Goal: Transaction & Acquisition: Download file/media

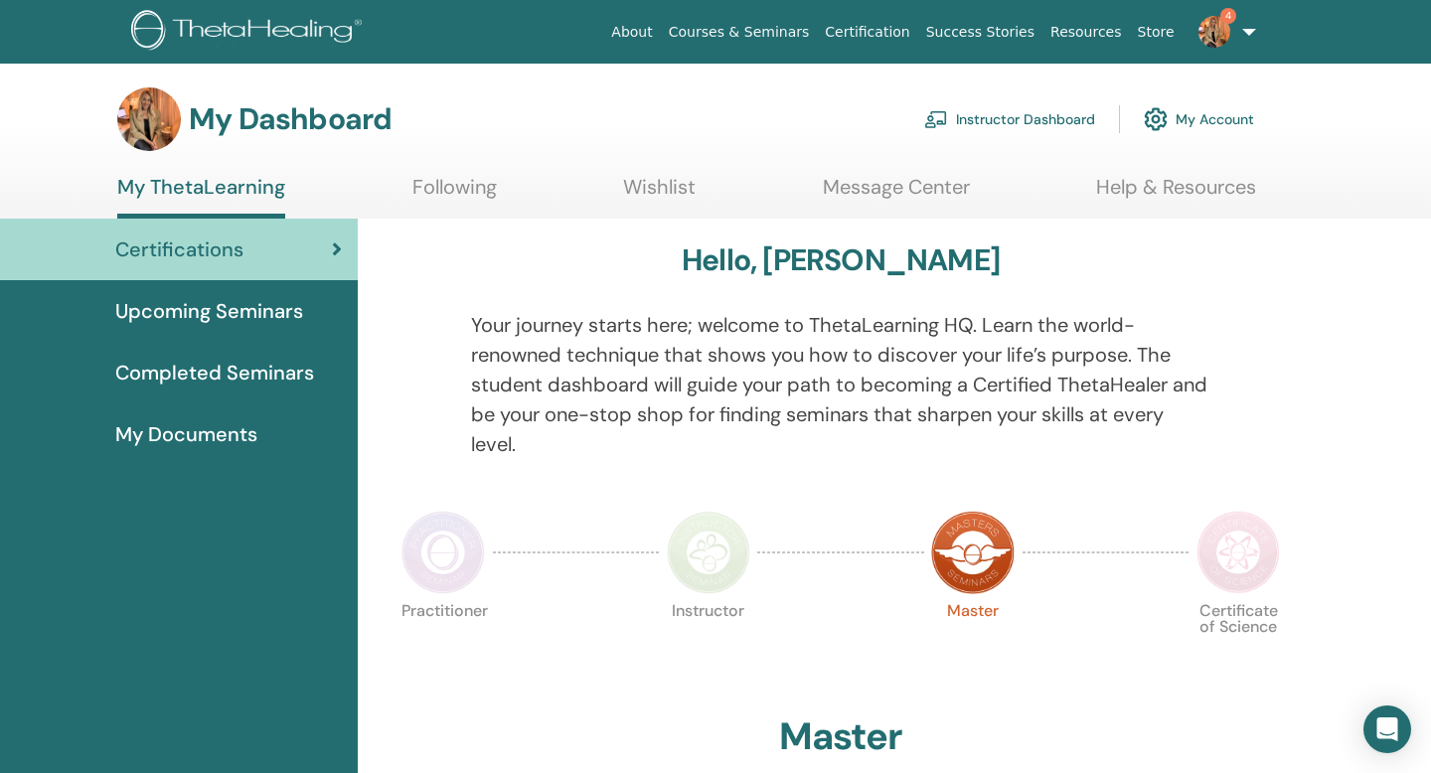
click at [1308, 121] on div "My Dashboard Instructor Dashboard My Account" at bounding box center [750, 119] width 1361 height 64
click at [1243, 30] on link "4" at bounding box center [1223, 32] width 81 height 64
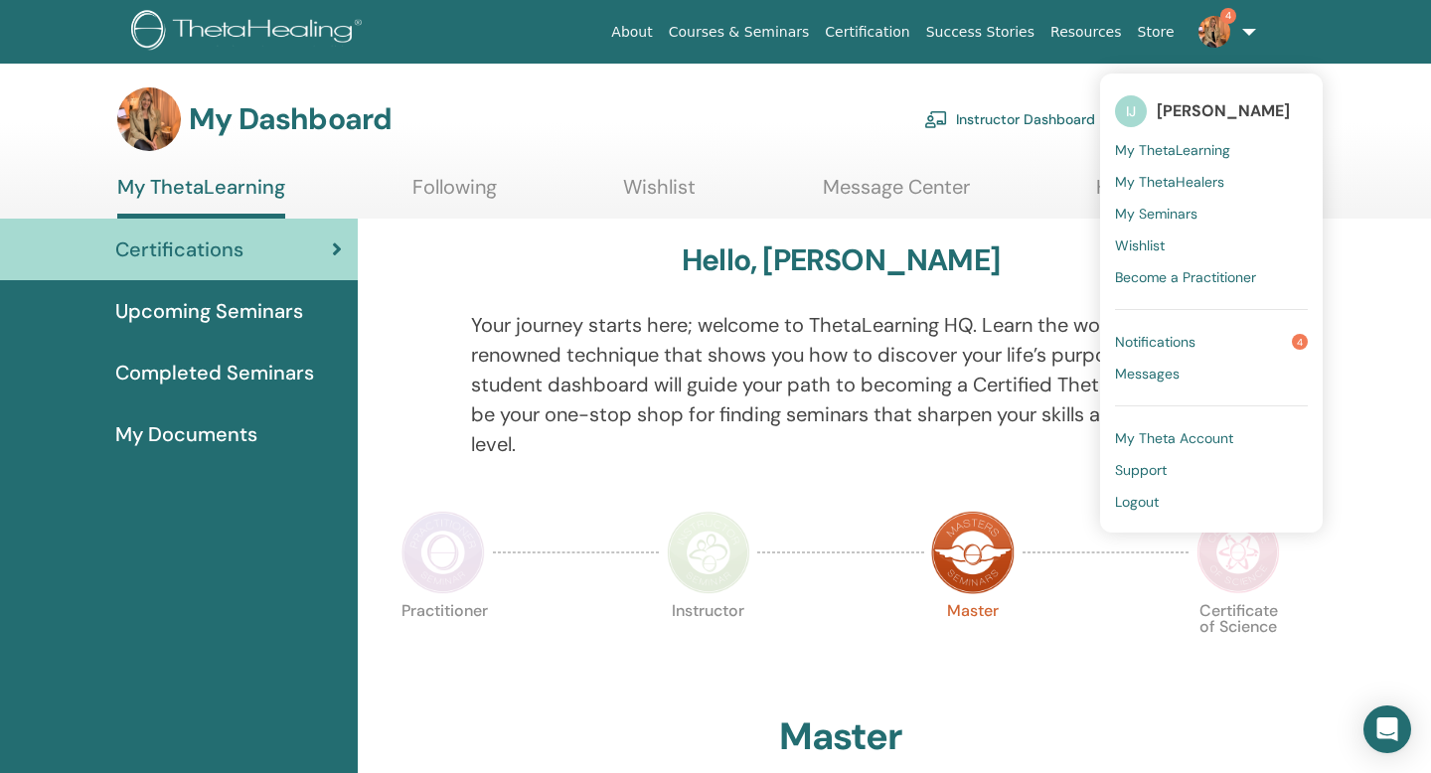
click at [228, 384] on span "Completed Seminars" at bounding box center [214, 373] width 199 height 30
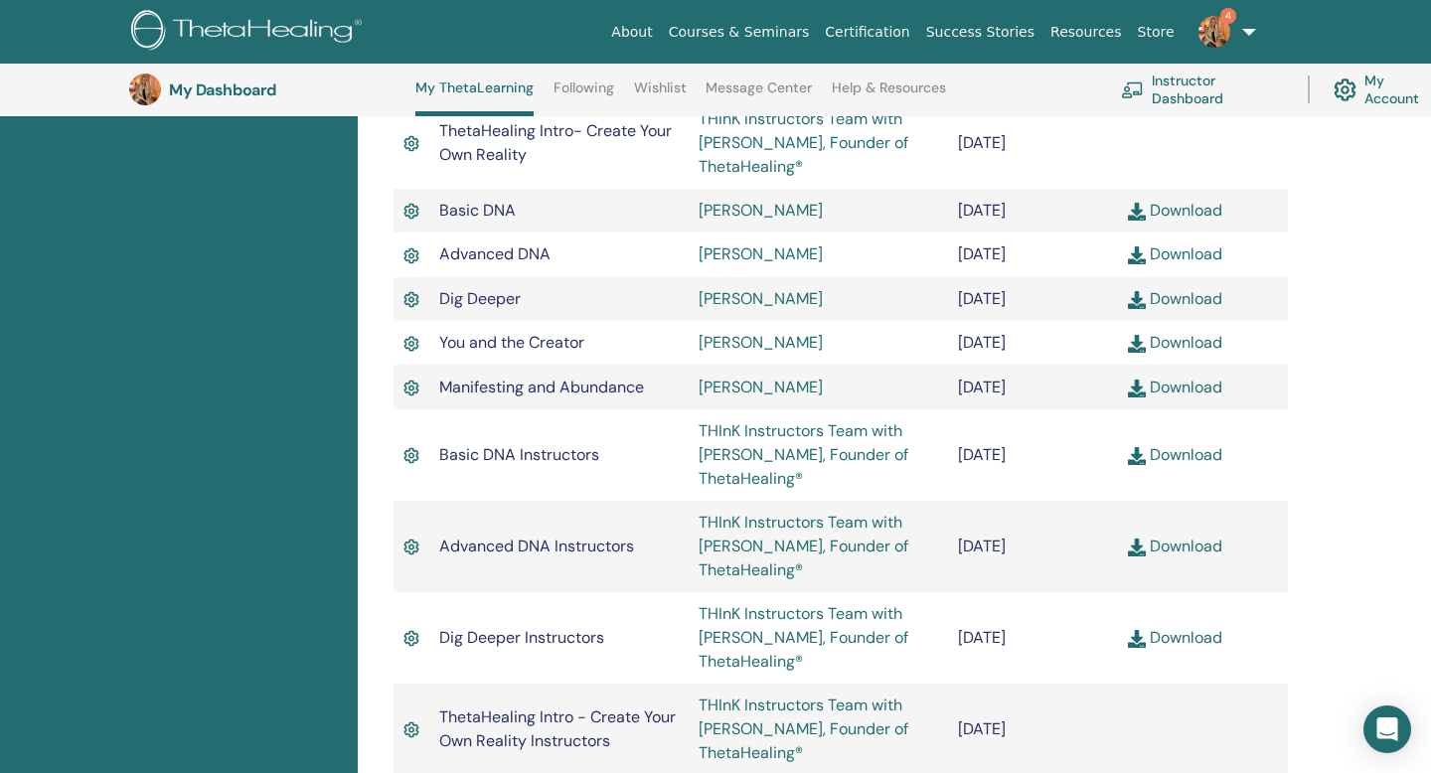
scroll to position [836, 0]
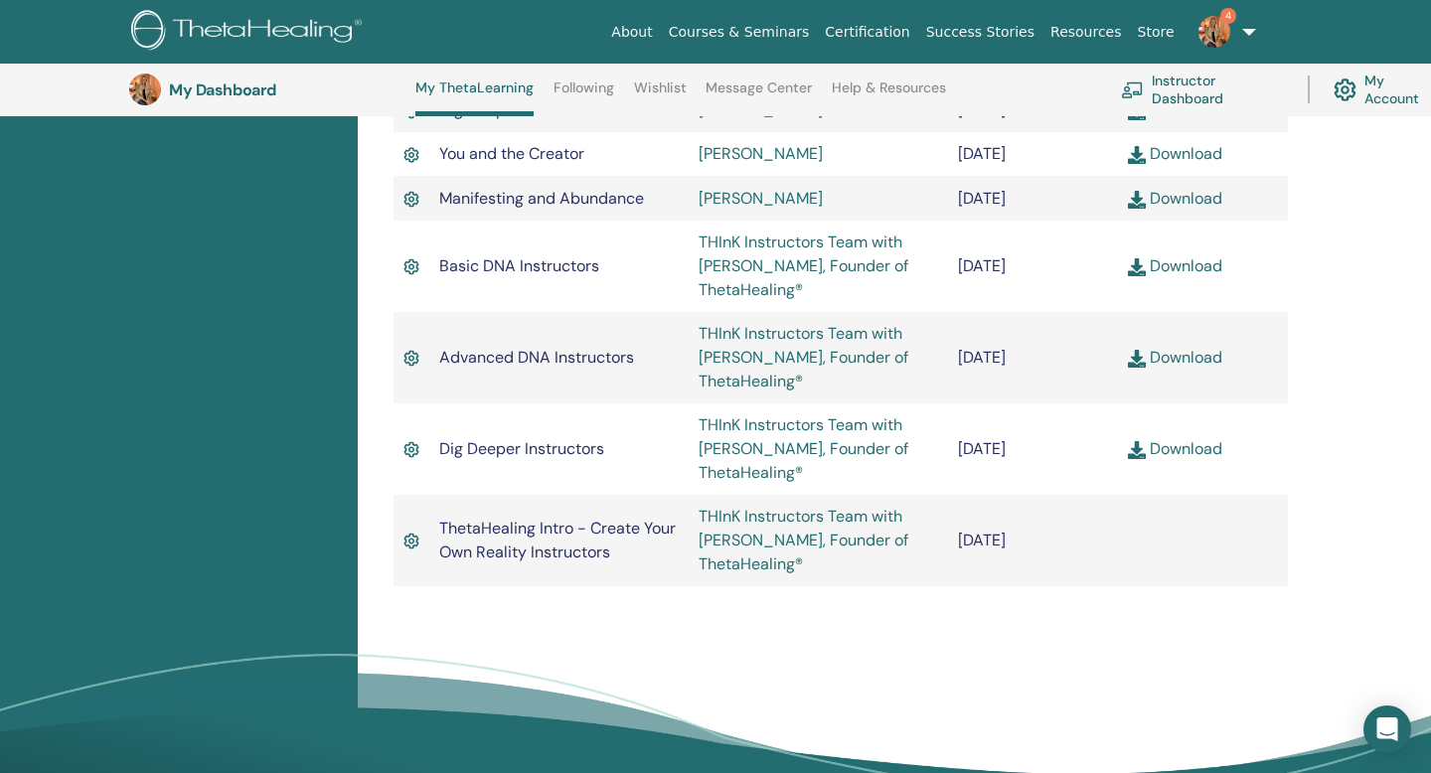
click at [1189, 447] on link "Download" at bounding box center [1175, 448] width 94 height 21
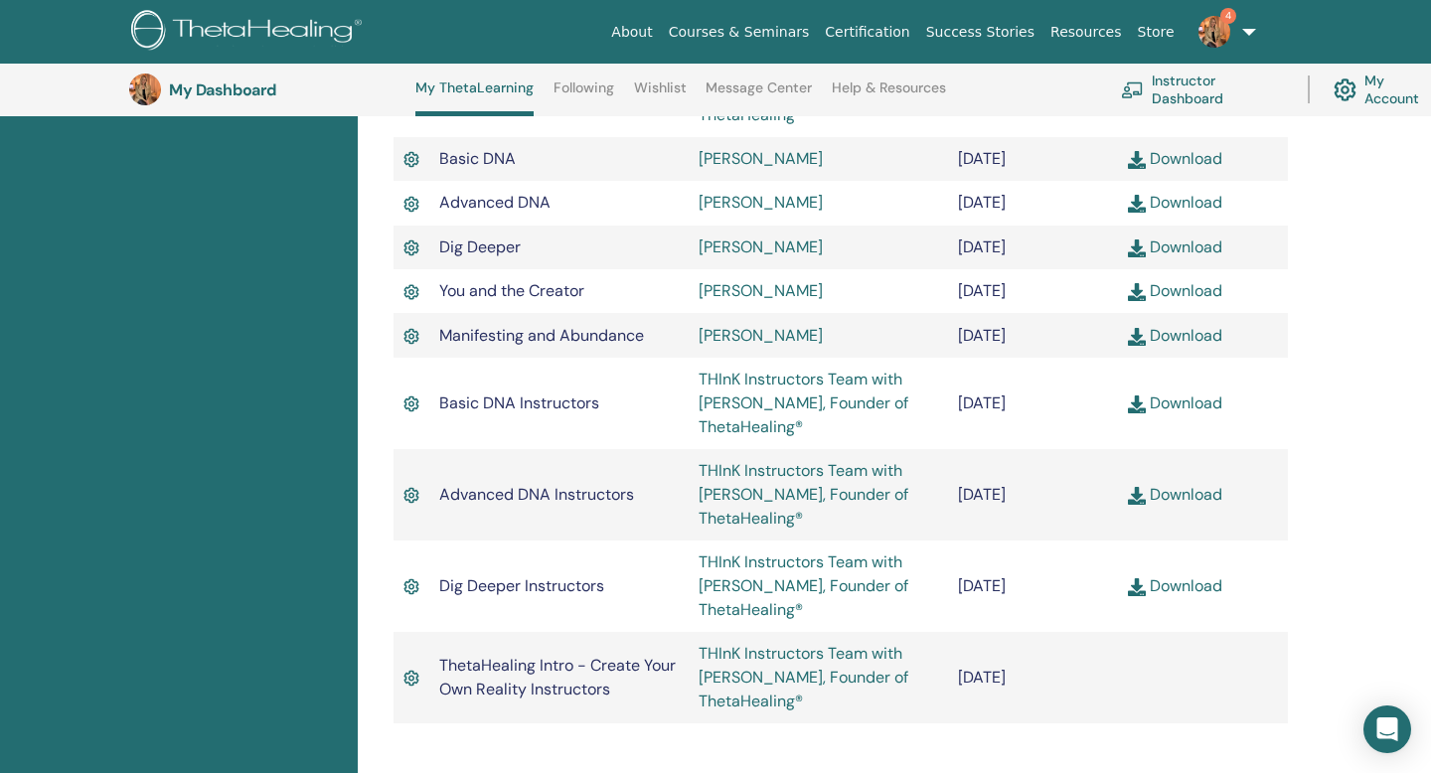
scroll to position [691, 0]
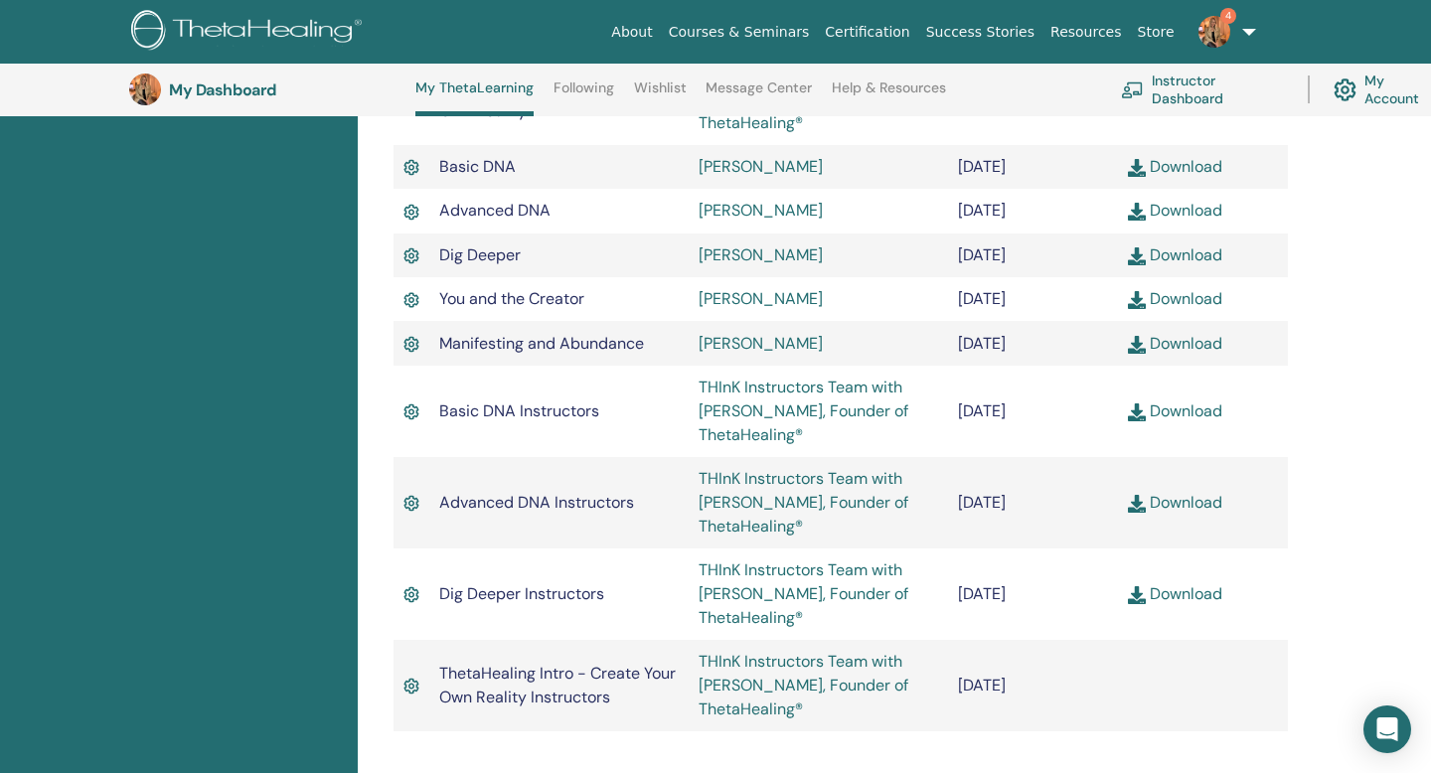
click at [1166, 505] on link "Download" at bounding box center [1175, 502] width 94 height 21
click at [1173, 414] on link "Download" at bounding box center [1175, 410] width 94 height 21
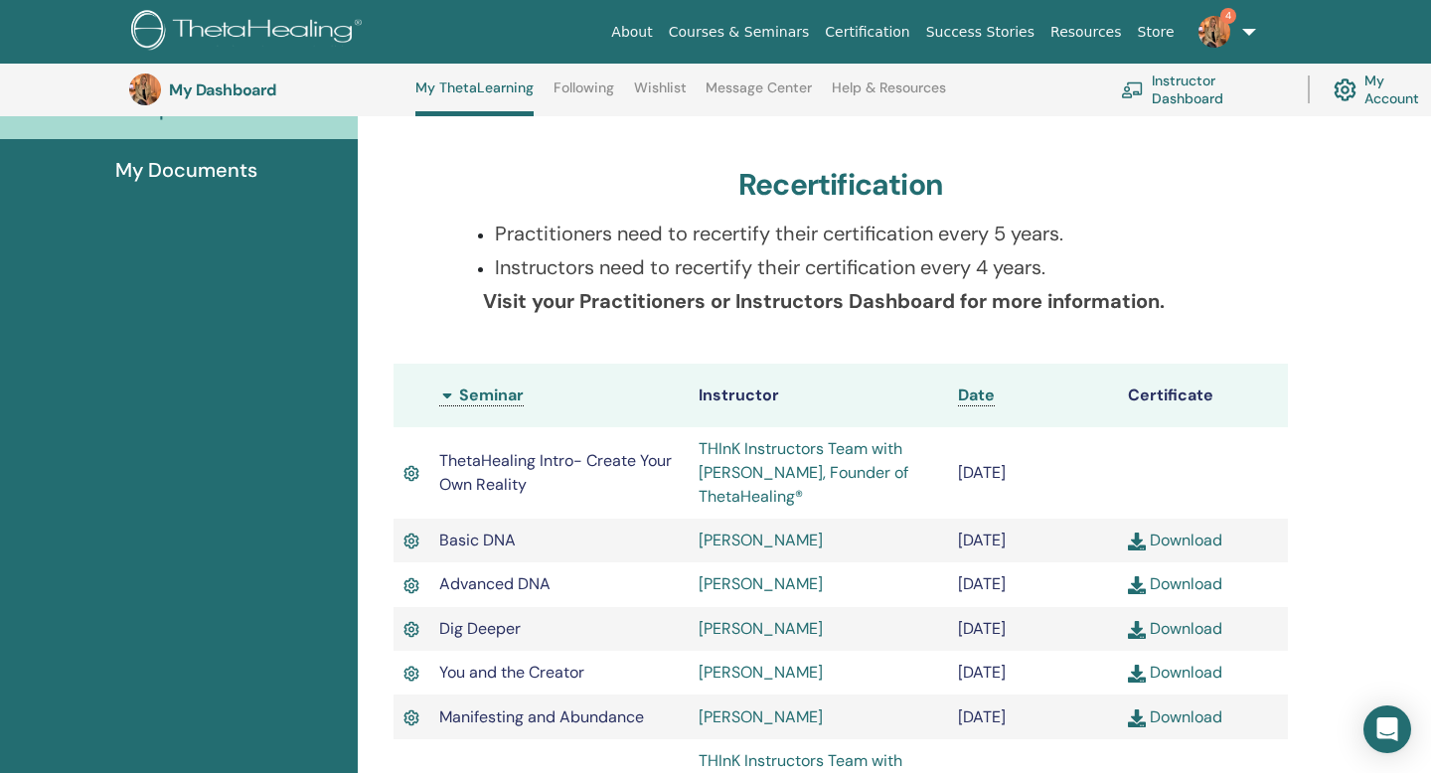
scroll to position [0, 0]
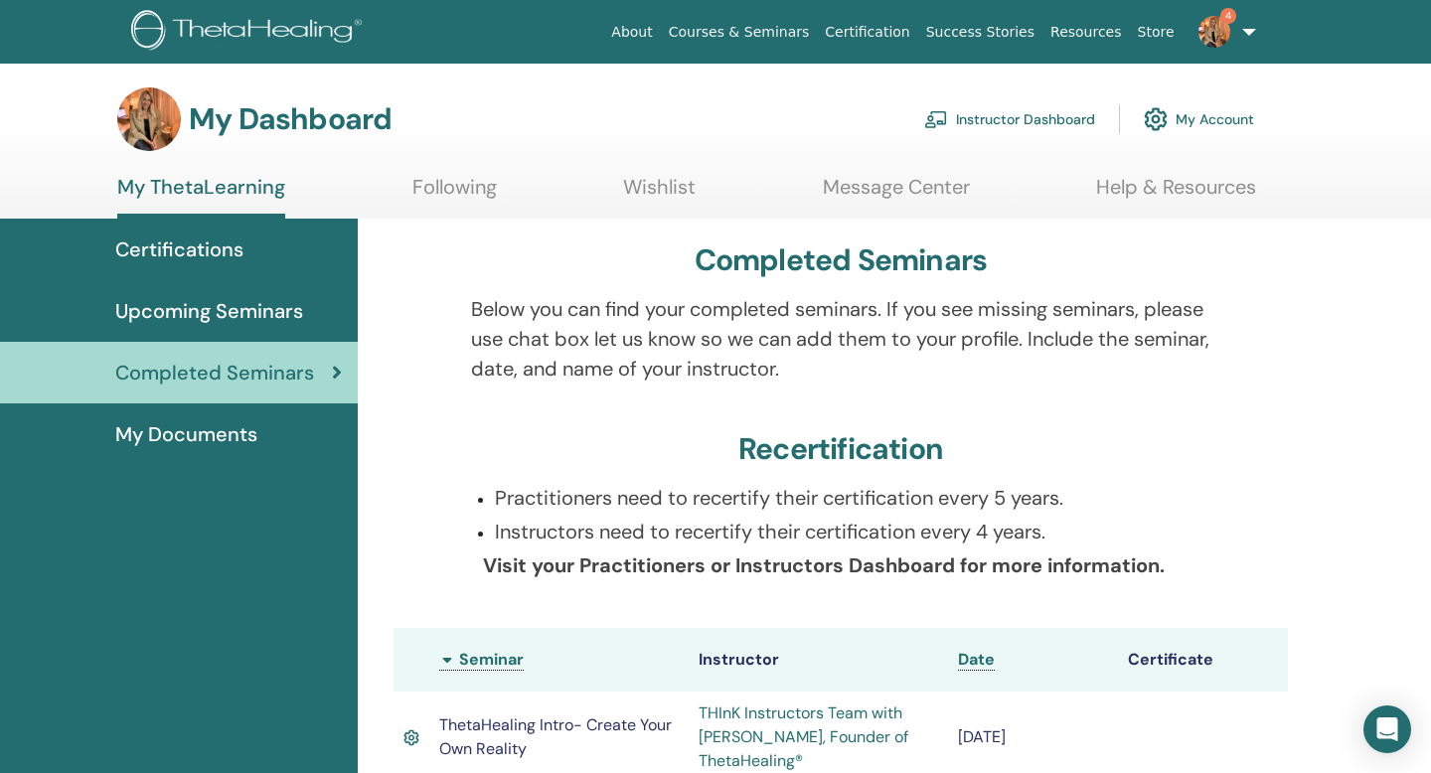
click at [238, 439] on span "My Documents" at bounding box center [186, 434] width 142 height 30
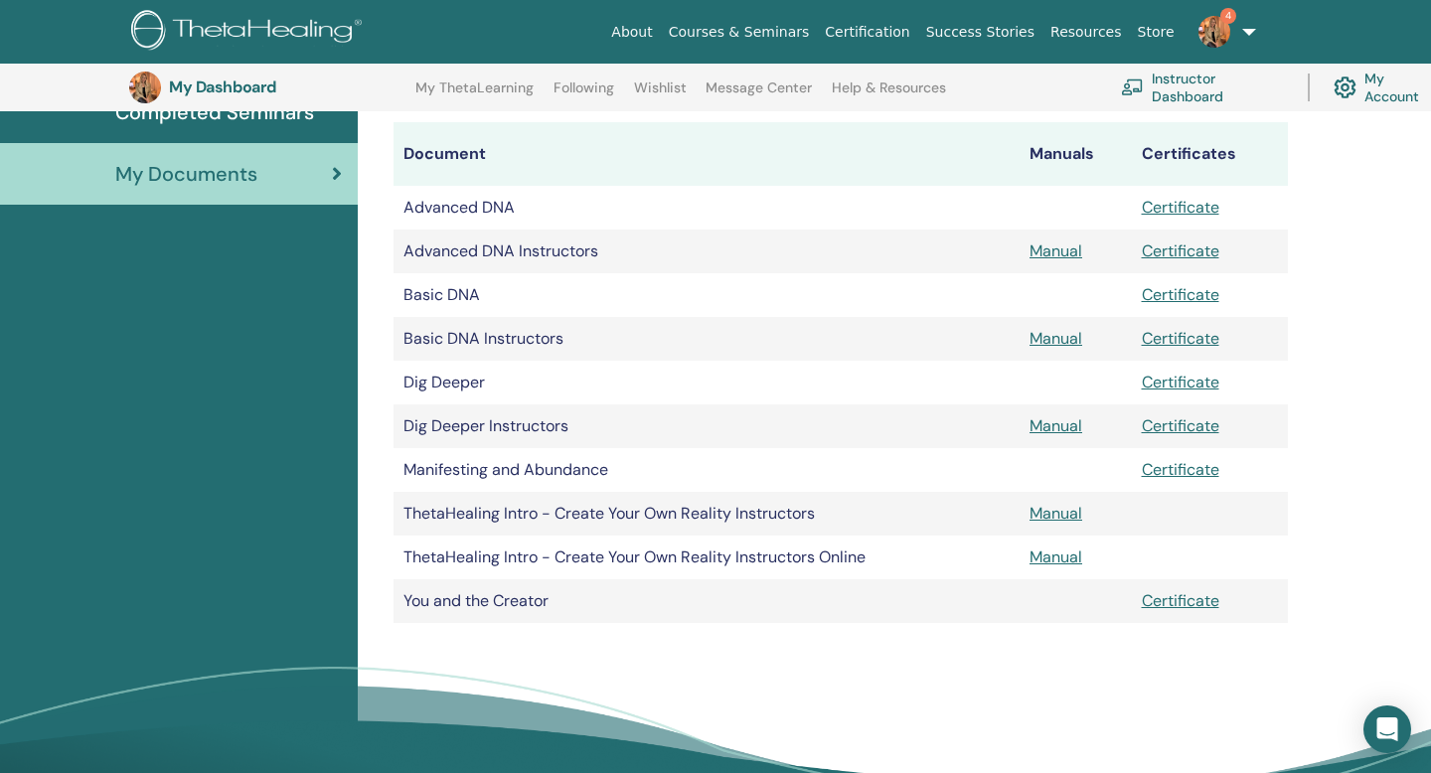
scroll to position [244, 0]
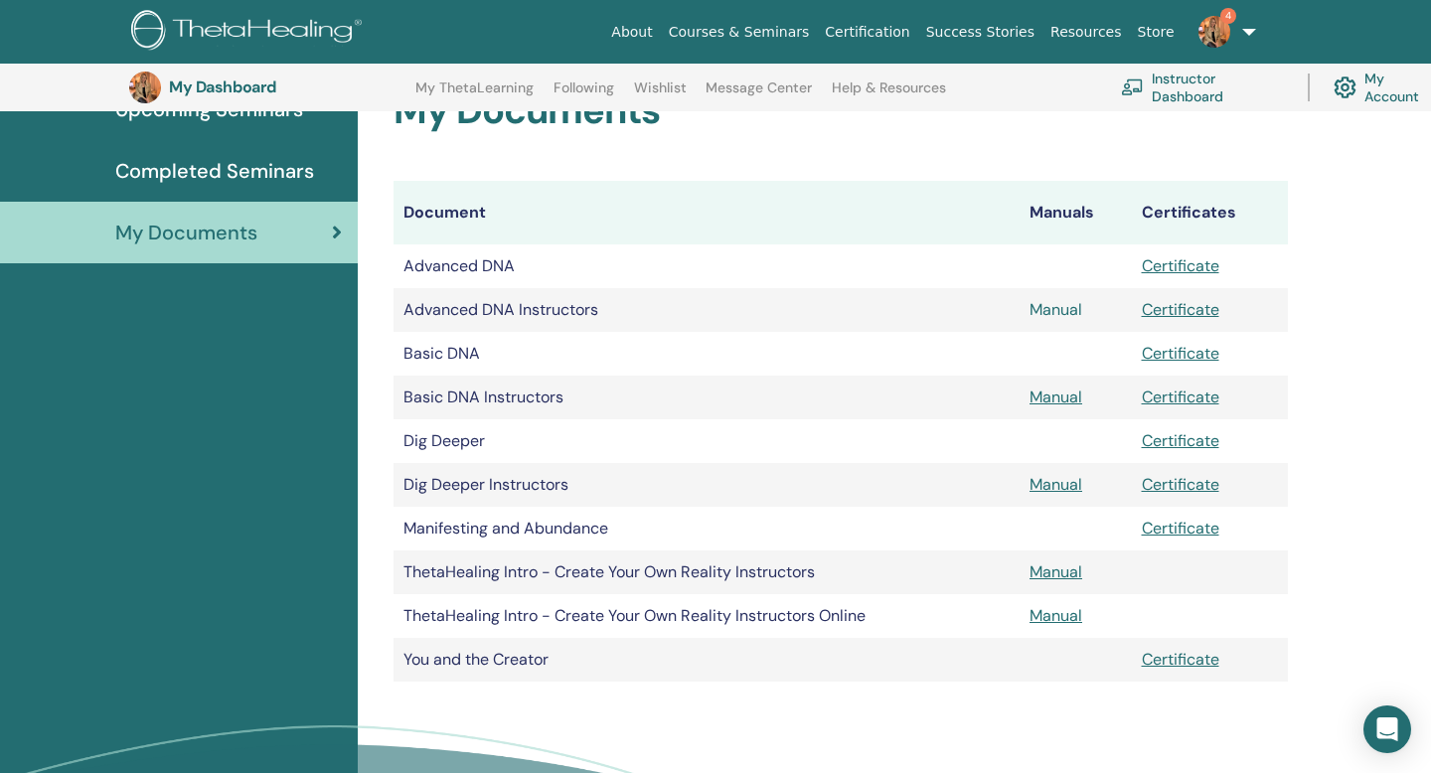
click at [1060, 310] on link "Manual" at bounding box center [1056, 309] width 53 height 21
